Goal: Find specific page/section: Find specific page/section

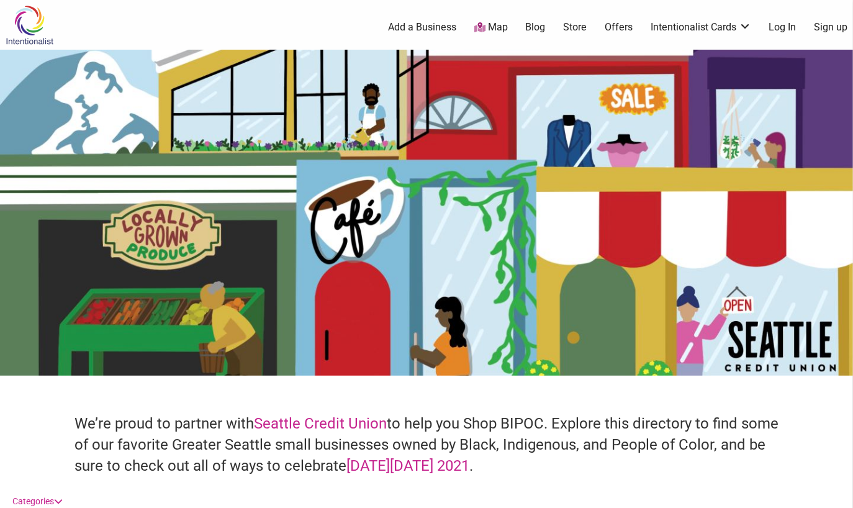
click at [497, 25] on link "Map" at bounding box center [491, 27] width 34 height 14
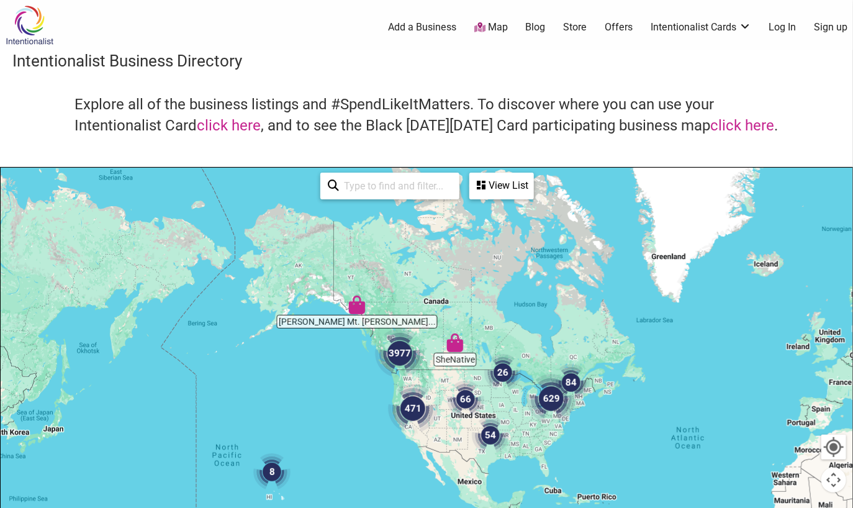
click at [390, 332] on img "3977" at bounding box center [400, 353] width 50 height 50
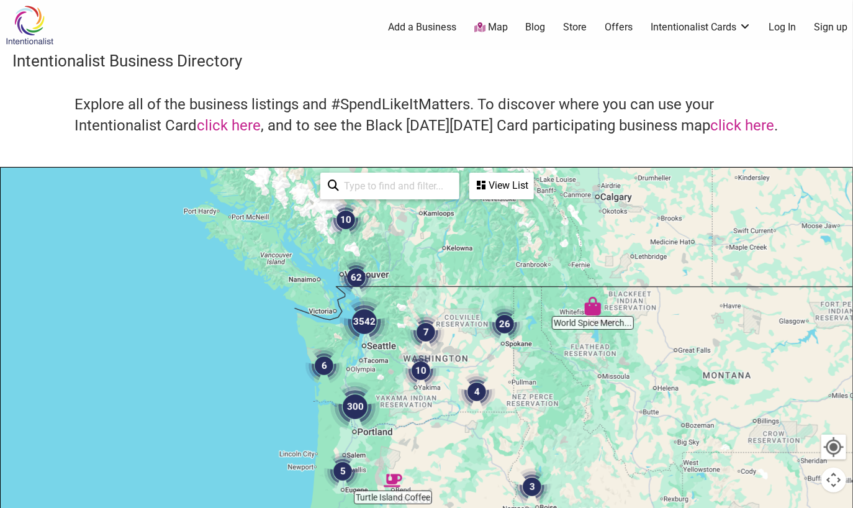
drag, startPoint x: 357, startPoint y: 377, endPoint x: 390, endPoint y: 336, distance: 52.1
click at [389, 336] on img "3542" at bounding box center [364, 322] width 50 height 50
click at [388, 333] on img "3542" at bounding box center [366, 322] width 50 height 50
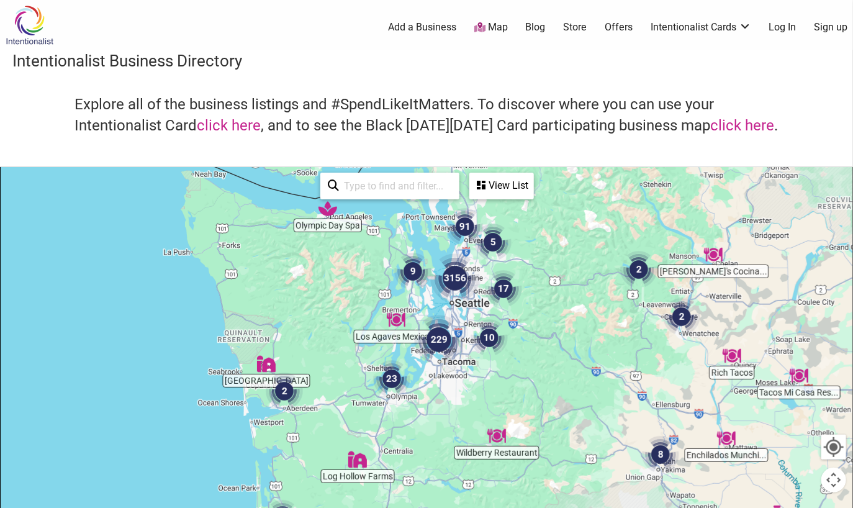
drag, startPoint x: 452, startPoint y: 398, endPoint x: 473, endPoint y: 306, distance: 94.4
click at [473, 306] on div "To navigate, press the arrow keys." at bounding box center [426, 409] width 851 height 483
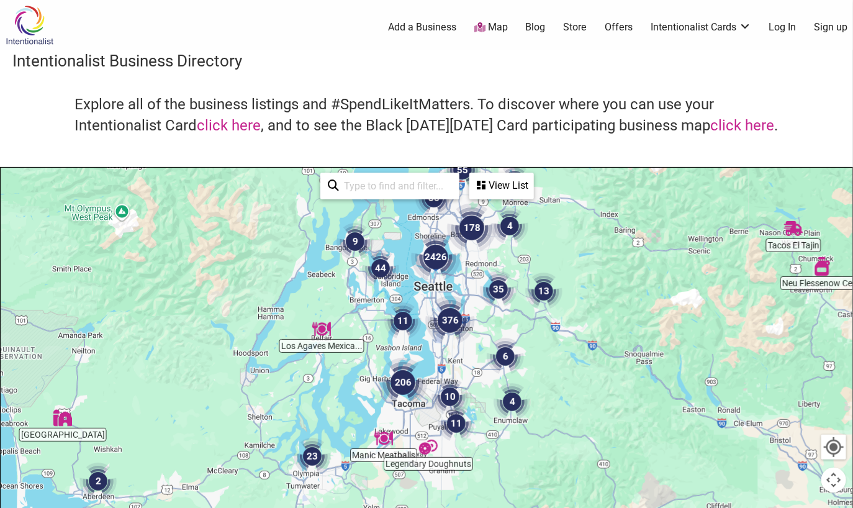
click at [443, 369] on div "To navigate, press the arrow keys." at bounding box center [426, 409] width 851 height 483
click at [402, 424] on div "To navigate, press the arrow keys." at bounding box center [426, 409] width 851 height 483
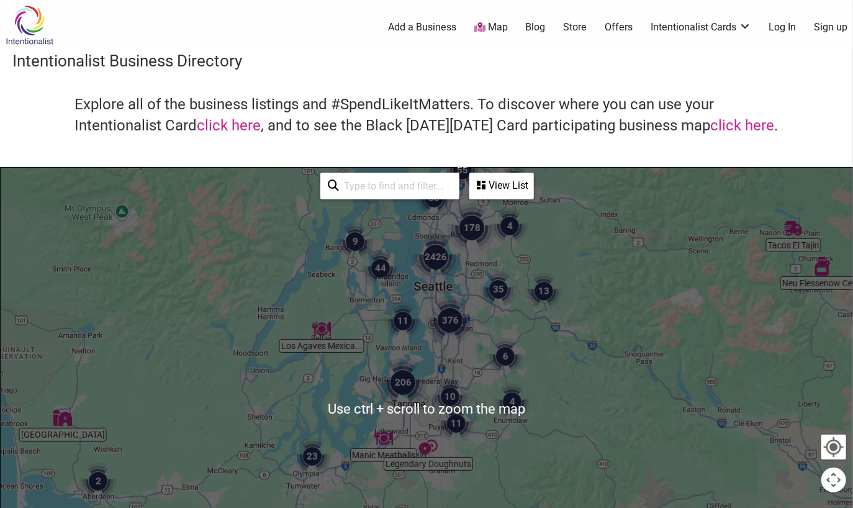
click at [410, 412] on div "To navigate, press the arrow keys." at bounding box center [426, 409] width 851 height 483
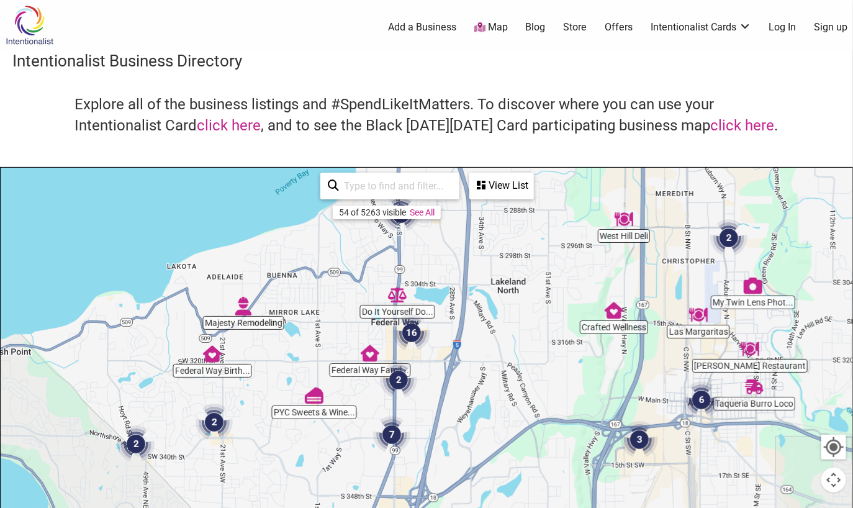
drag, startPoint x: 501, startPoint y: 322, endPoint x: 478, endPoint y: 377, distance: 59.6
click at [478, 377] on div "To navigate, press the arrow keys." at bounding box center [426, 409] width 851 height 483
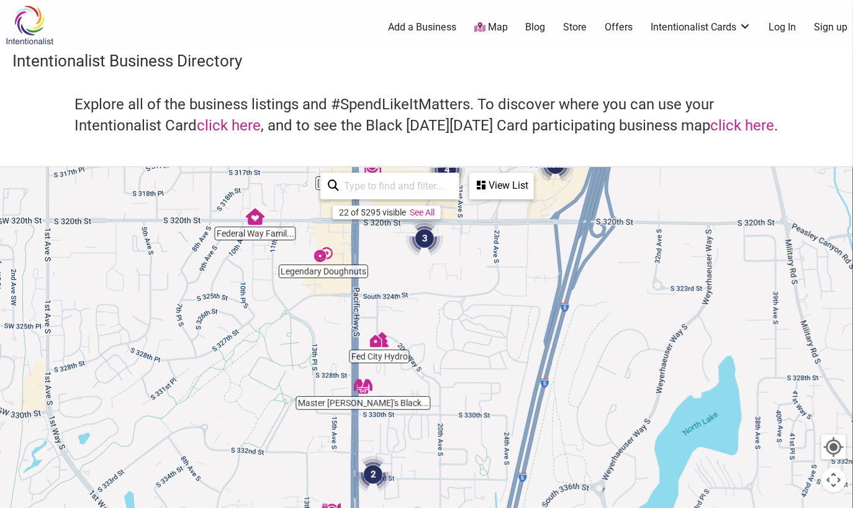
drag, startPoint x: 333, startPoint y: 413, endPoint x: 473, endPoint y: 291, distance: 186.1
click at [473, 291] on div "To navigate, press the arrow keys." at bounding box center [426, 409] width 851 height 483
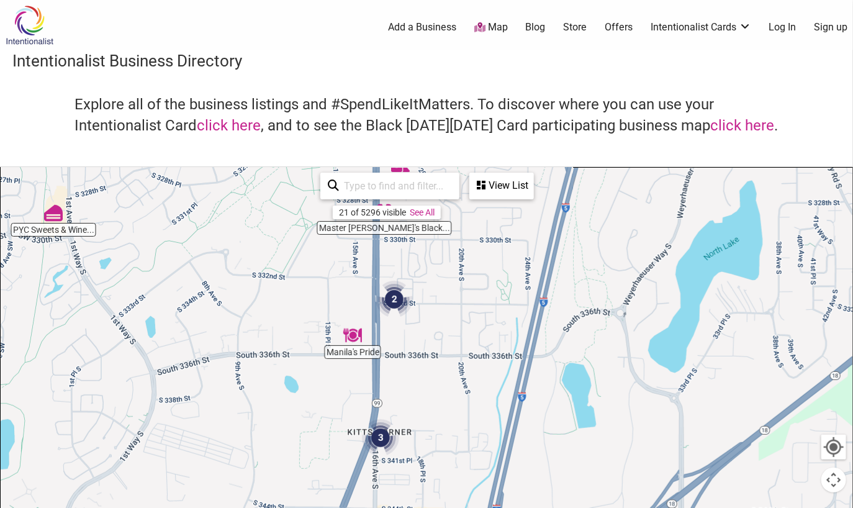
drag, startPoint x: 458, startPoint y: 384, endPoint x: 479, endPoint y: 203, distance: 182.4
click at [479, 203] on div "Legendary Doughnuts [PERSON_NAME] San Buffet Manila's Pride Fed City Hydro Fede…" at bounding box center [426, 409] width 851 height 483
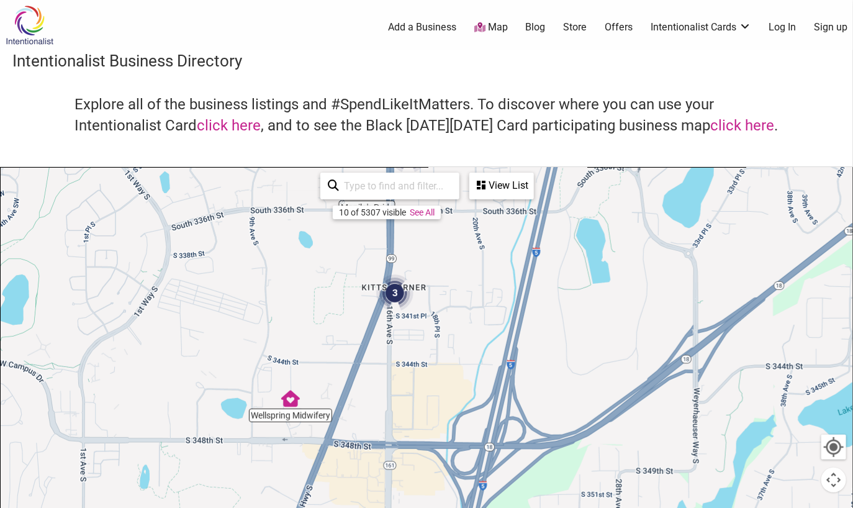
drag, startPoint x: 467, startPoint y: 403, endPoint x: 481, endPoint y: 262, distance: 141.5
click at [481, 262] on div "To navigate, press the arrow keys." at bounding box center [426, 409] width 851 height 483
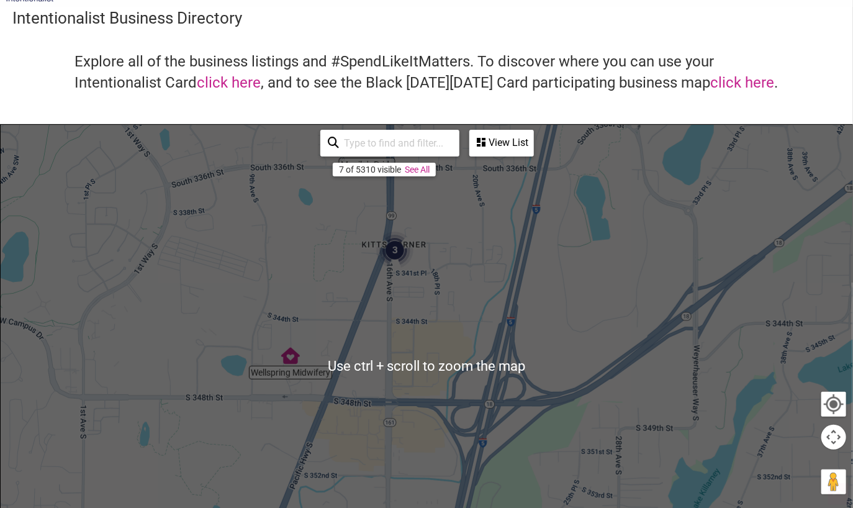
scroll to position [62, 0]
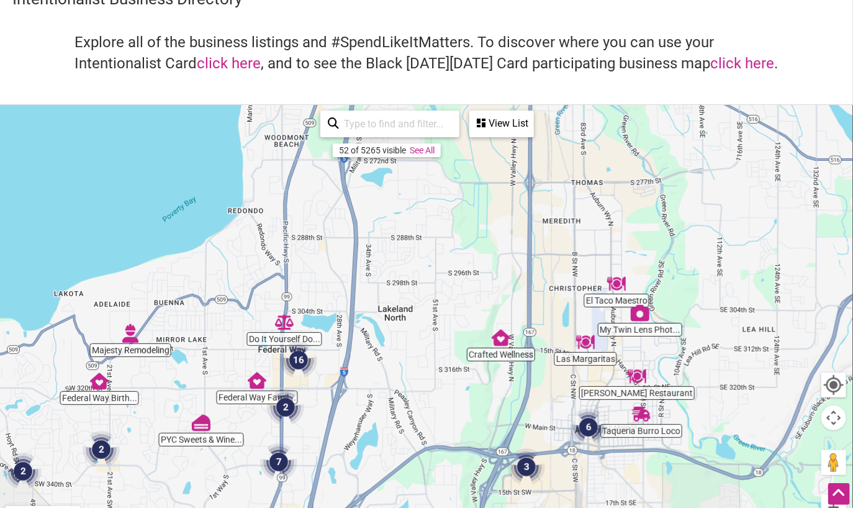
drag, startPoint x: 512, startPoint y: 256, endPoint x: 355, endPoint y: 444, distance: 244.9
click at [355, 444] on div "To navigate, press the arrow keys." at bounding box center [426, 346] width 851 height 483
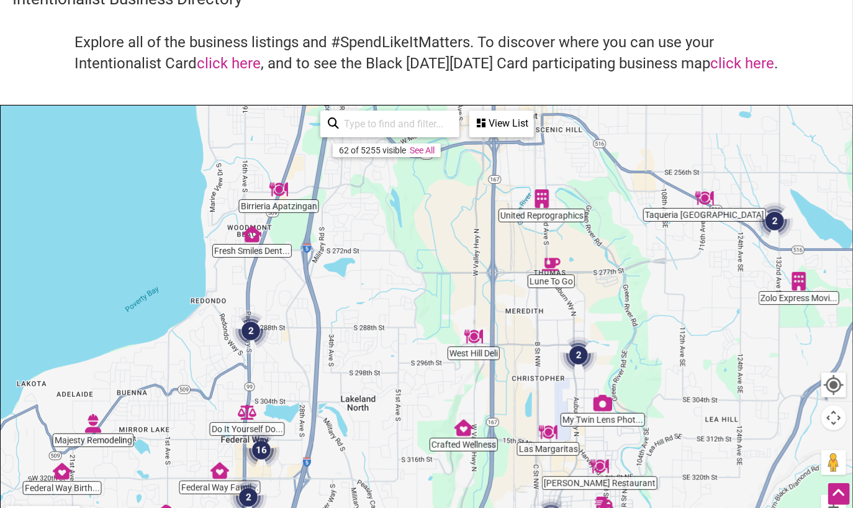
drag, startPoint x: 465, startPoint y: 264, endPoint x: 428, endPoint y: 356, distance: 98.5
click at [428, 356] on div "To navigate, press the arrow keys." at bounding box center [426, 346] width 851 height 483
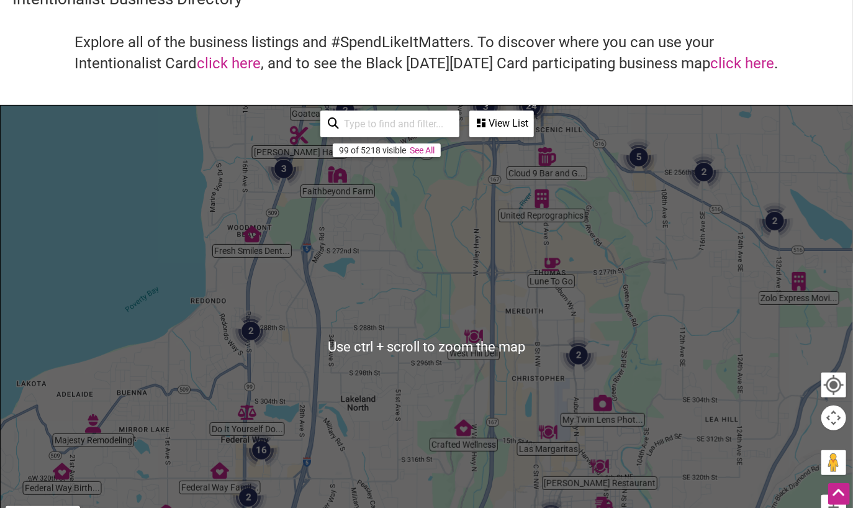
scroll to position [124, 0]
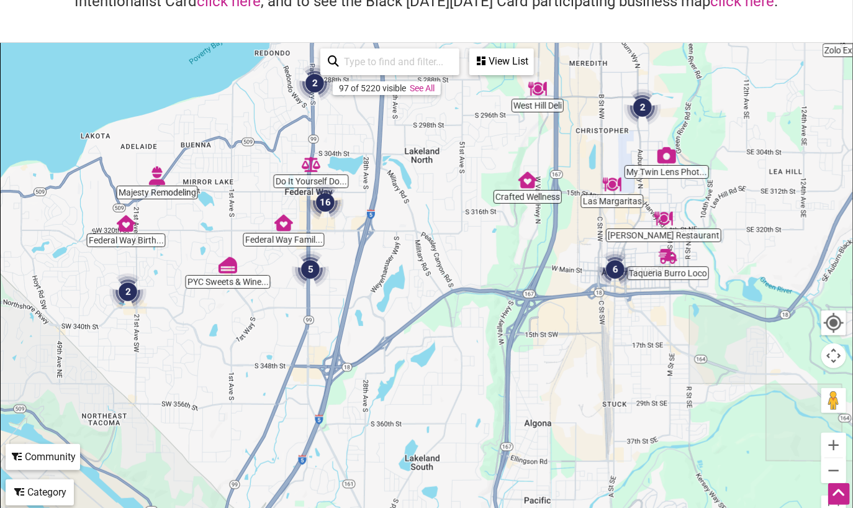
drag, startPoint x: 364, startPoint y: 396, endPoint x: 423, endPoint y: 184, distance: 221.0
click at [423, 184] on div "To navigate, press the arrow keys." at bounding box center [426, 284] width 851 height 483
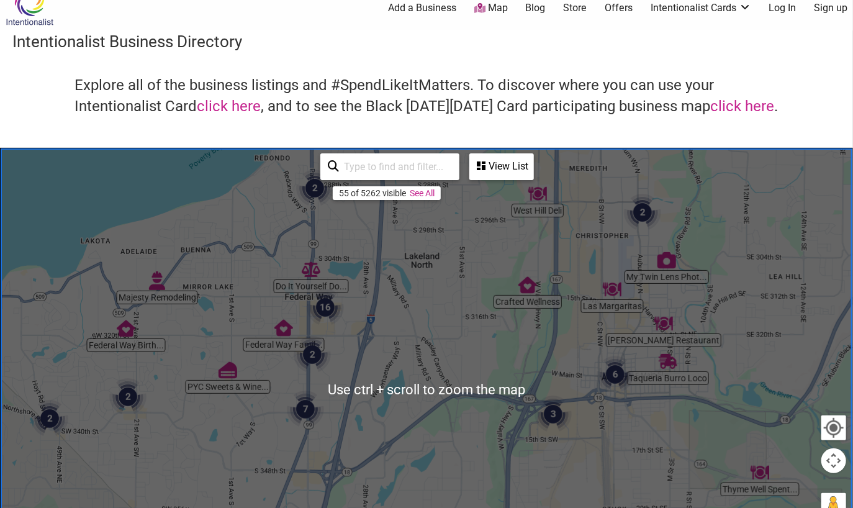
scroll to position [0, 0]
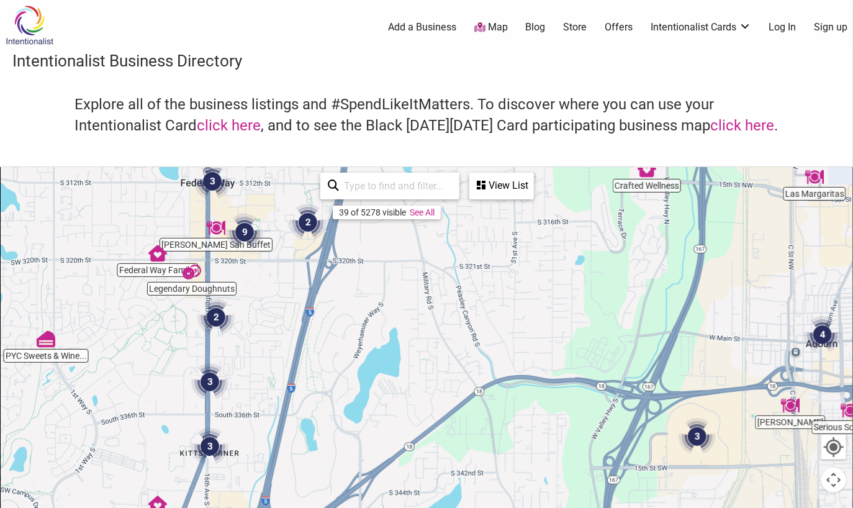
drag, startPoint x: 390, startPoint y: 398, endPoint x: 410, endPoint y: 276, distance: 123.1
click at [410, 276] on div "To navigate, press the arrow keys." at bounding box center [426, 409] width 851 height 483
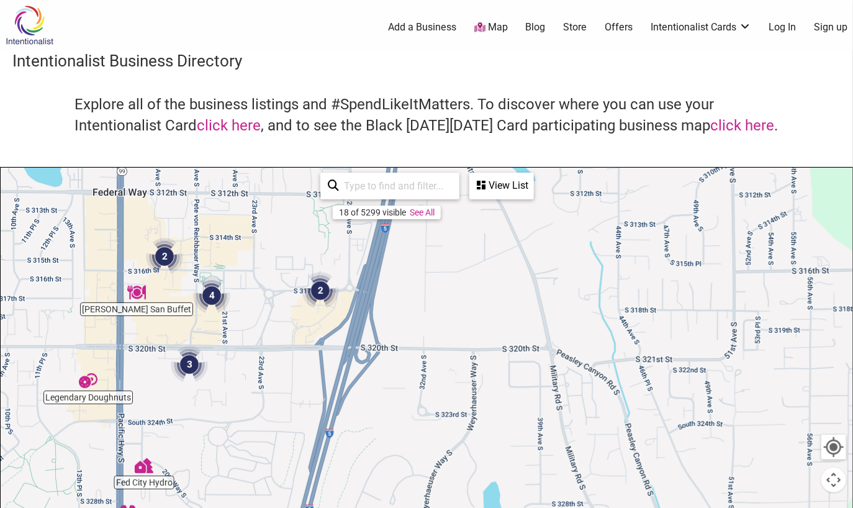
drag, startPoint x: 249, startPoint y: 238, endPoint x: 281, endPoint y: 348, distance: 114.5
click at [281, 348] on div "To navigate, press the arrow keys." at bounding box center [426, 409] width 851 height 483
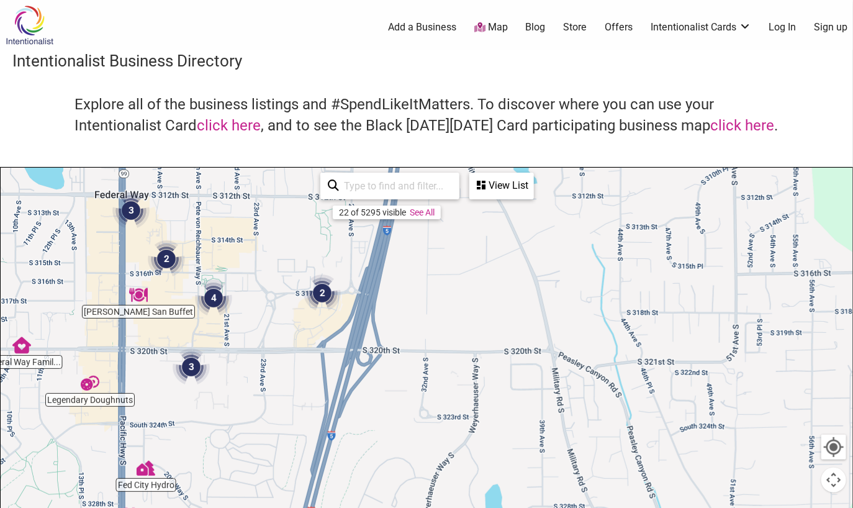
click at [502, 177] on div "View List" at bounding box center [501, 186] width 62 height 24
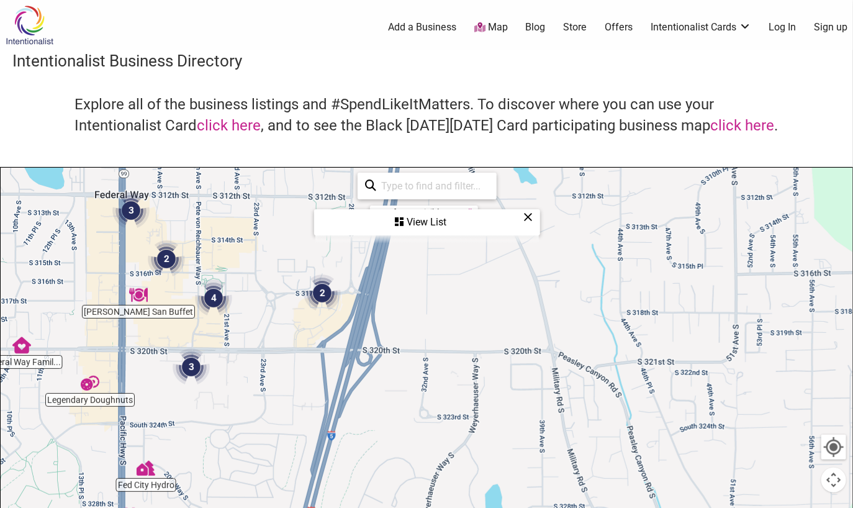
click at [407, 220] on div "View List" at bounding box center [426, 222] width 223 height 24
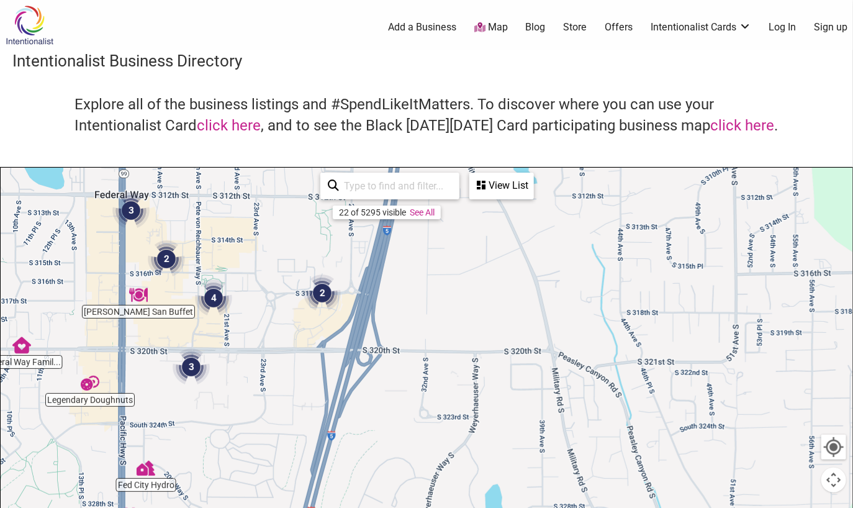
click at [517, 182] on div "View List" at bounding box center [501, 186] width 62 height 24
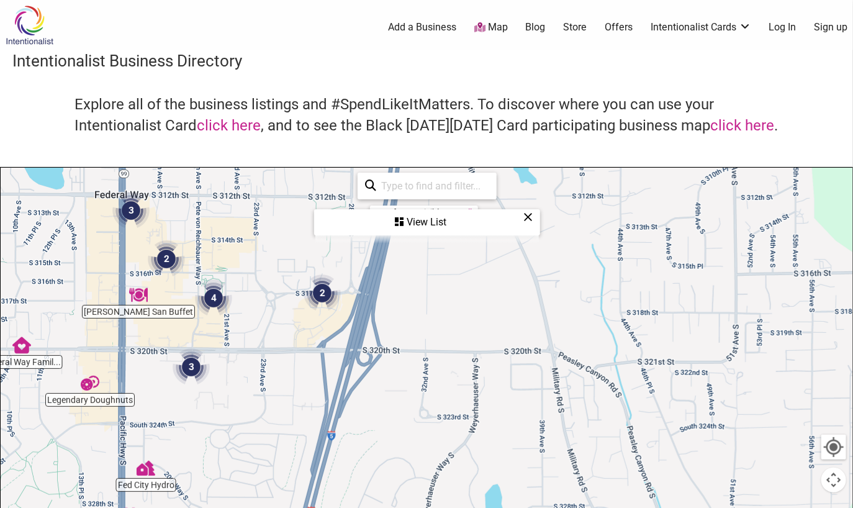
click at [427, 224] on div "View List" at bounding box center [426, 222] width 223 height 24
